Goal: Task Accomplishment & Management: Use online tool/utility

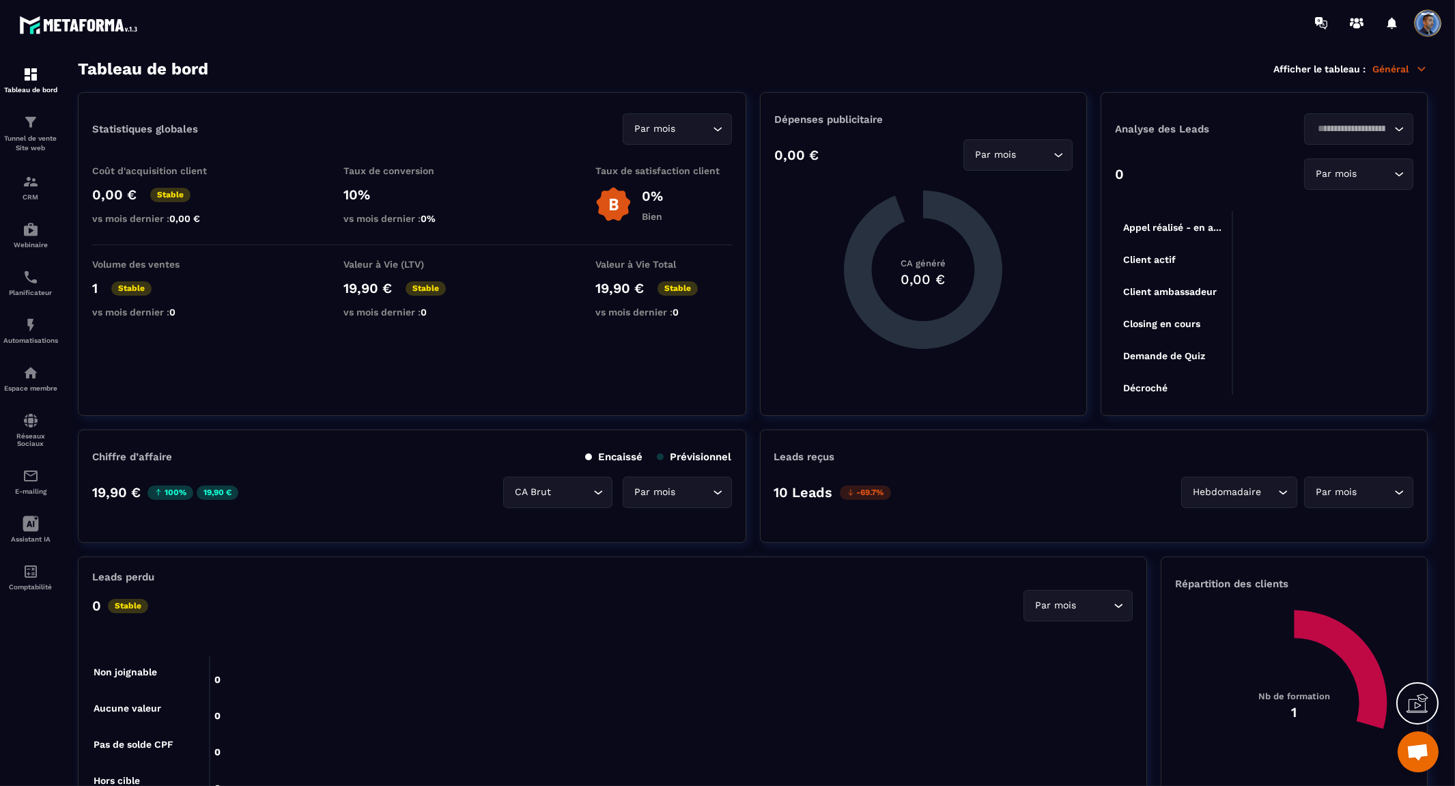
scroll to position [6810, 0]
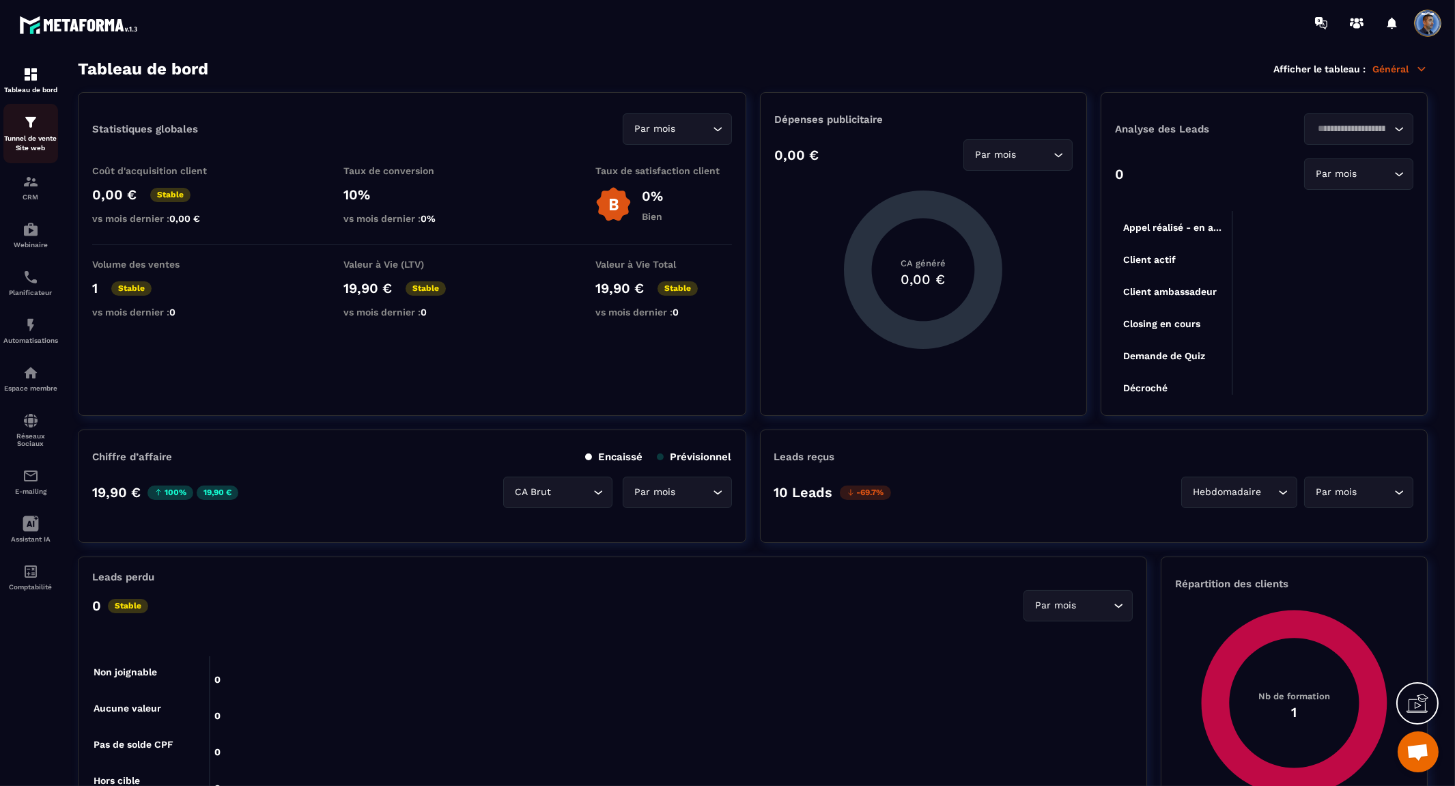
click at [32, 135] on p "Tunnel de vente Site web" at bounding box center [30, 143] width 55 height 19
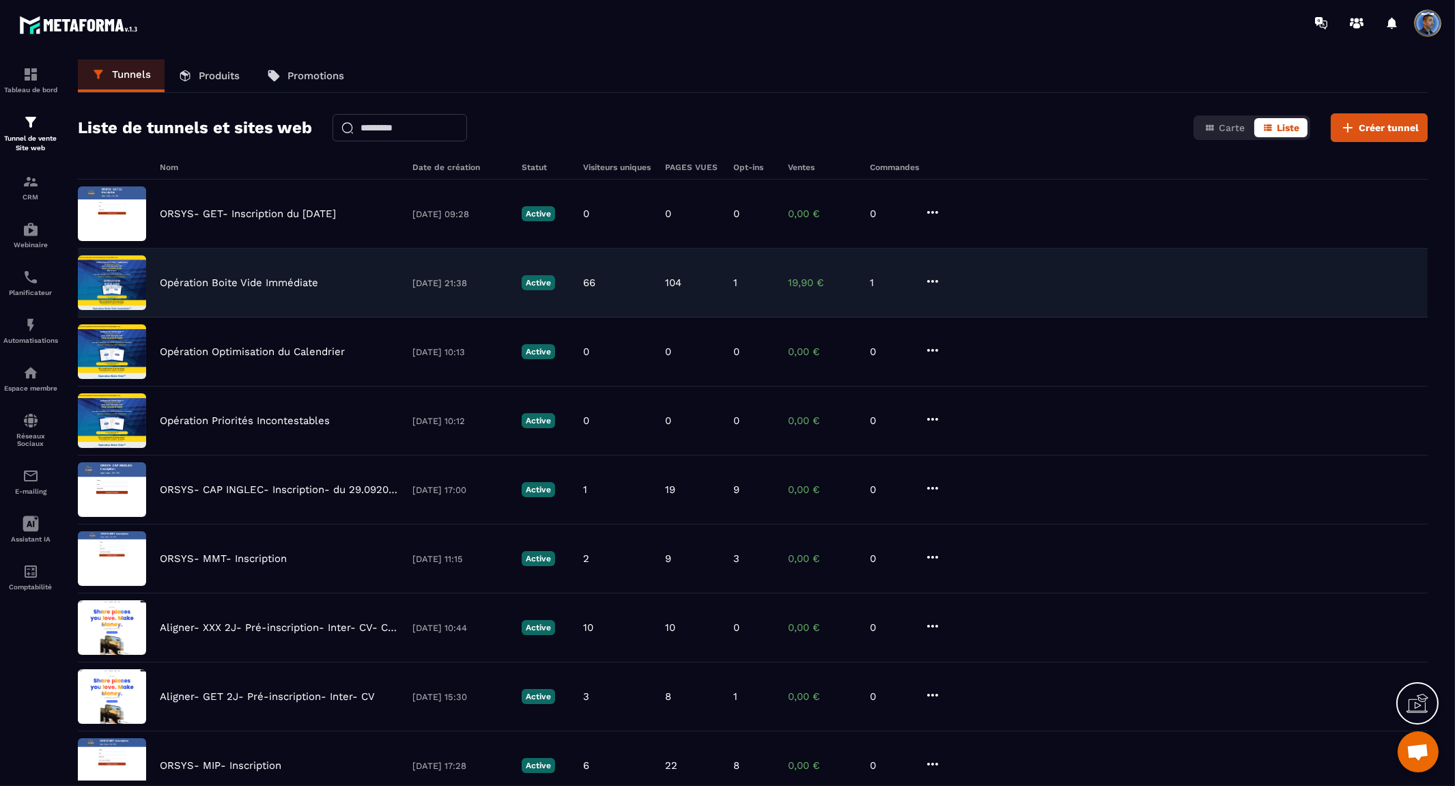
click at [273, 281] on p "Opération Boite Vide Immédiate" at bounding box center [239, 283] width 158 height 12
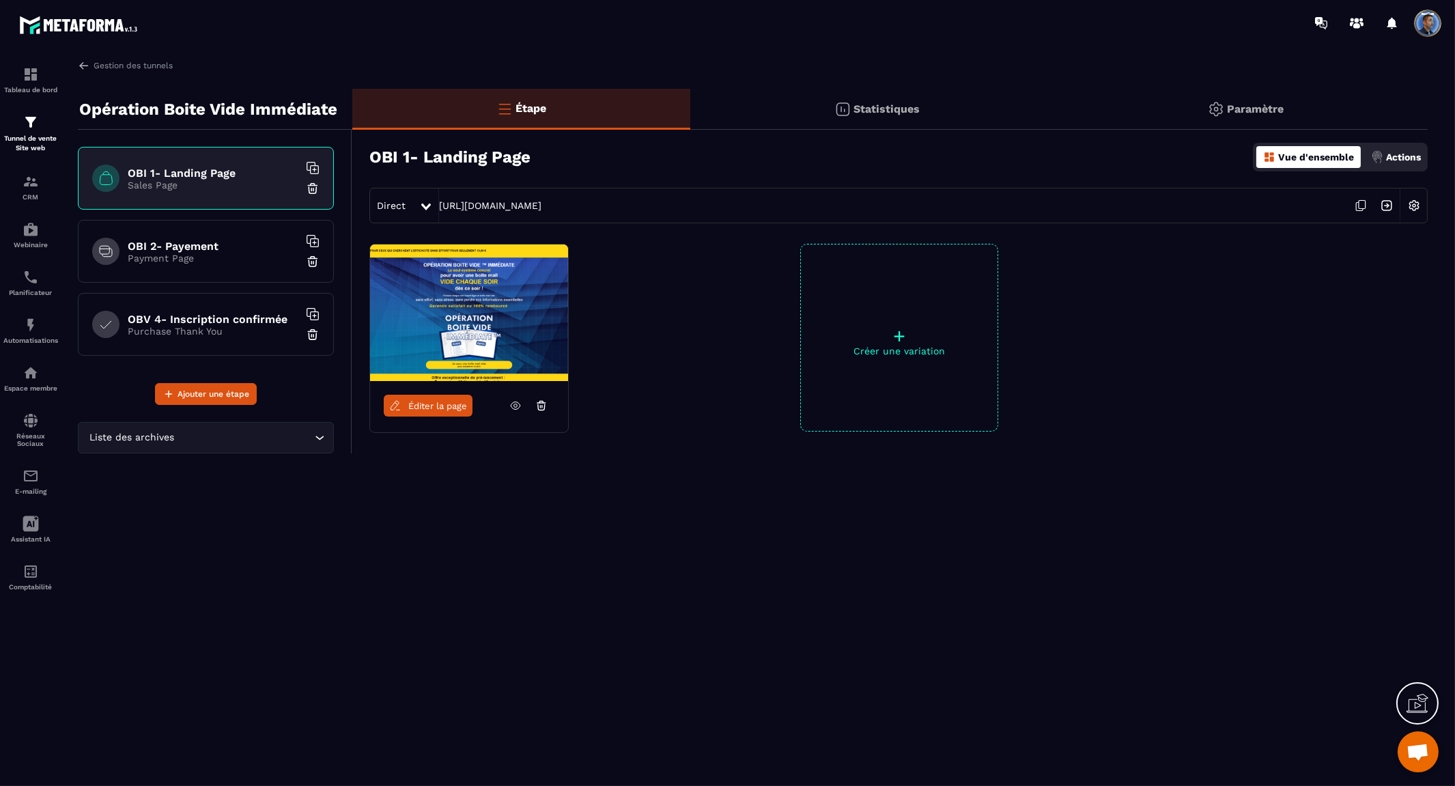
click at [1364, 203] on icon at bounding box center [1361, 206] width 26 height 26
click at [37, 187] on img at bounding box center [31, 181] width 16 height 16
click at [28, 187] on img at bounding box center [31, 181] width 16 height 16
